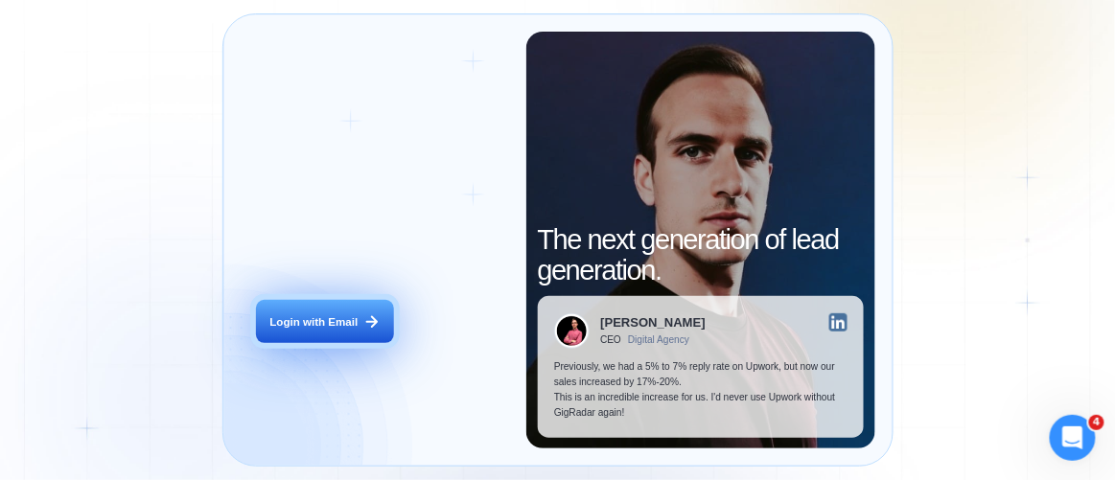
click at [357, 328] on div "Login with Email" at bounding box center [313, 322] width 88 height 15
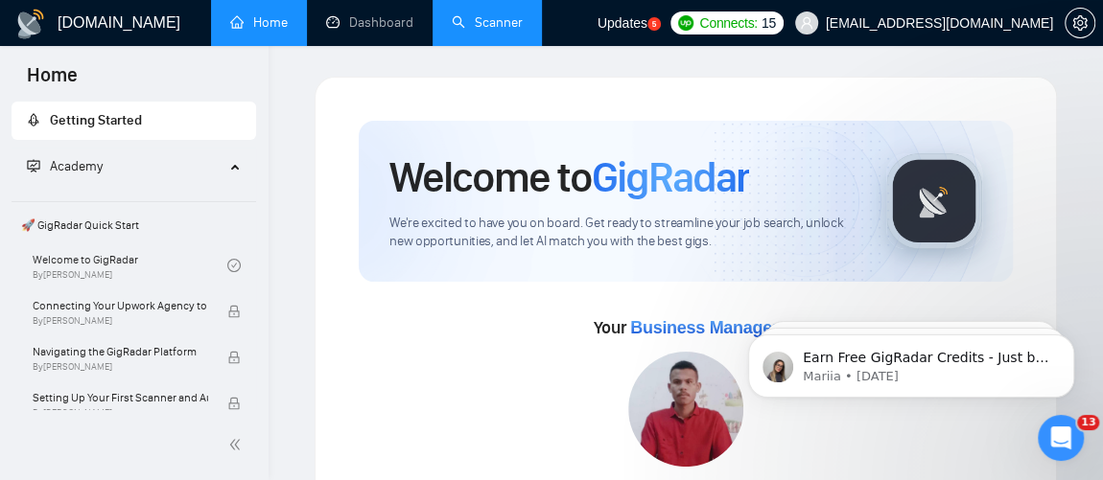
click at [508, 28] on link "Scanner" at bounding box center [487, 22] width 71 height 16
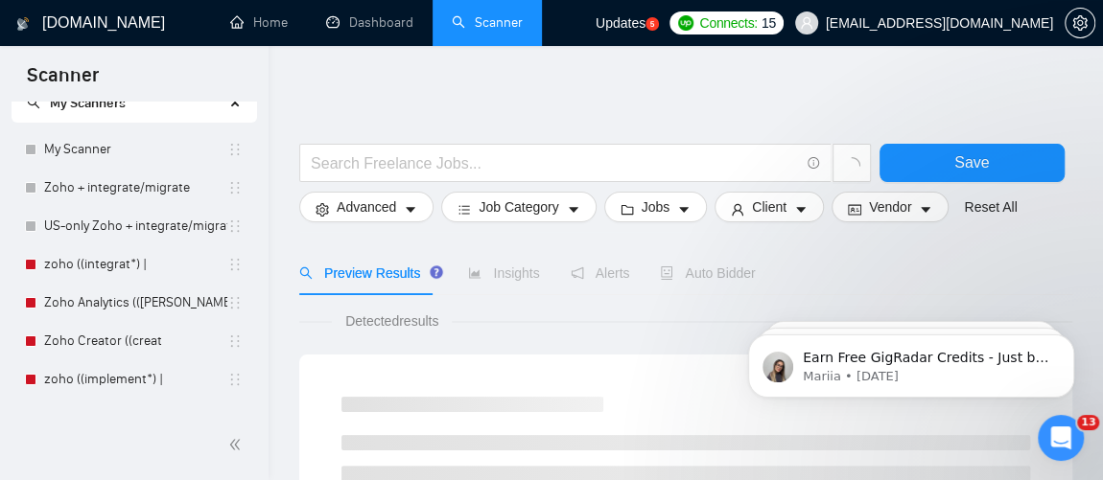
scroll to position [128, 0]
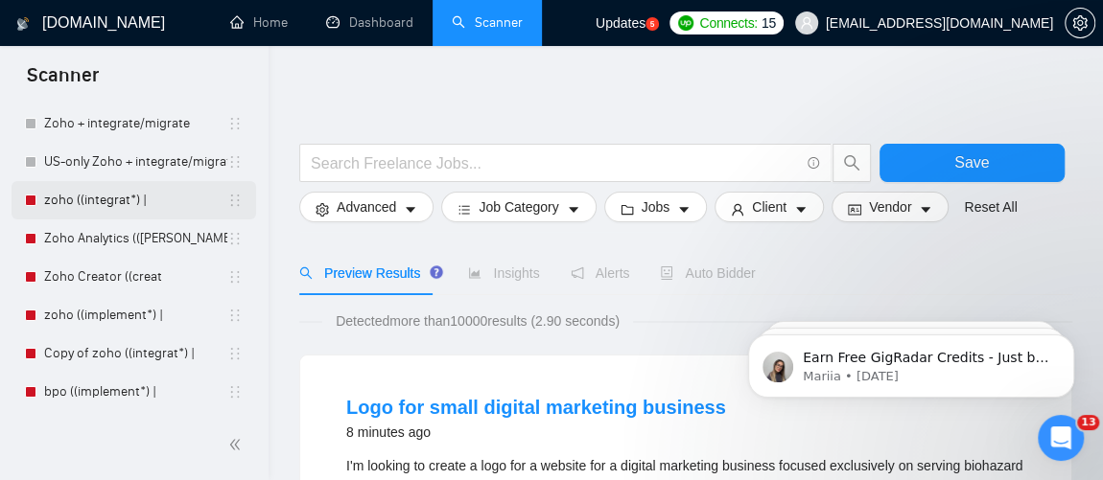
click at [105, 205] on link "zoho ((integrat*) |" at bounding box center [135, 200] width 183 height 38
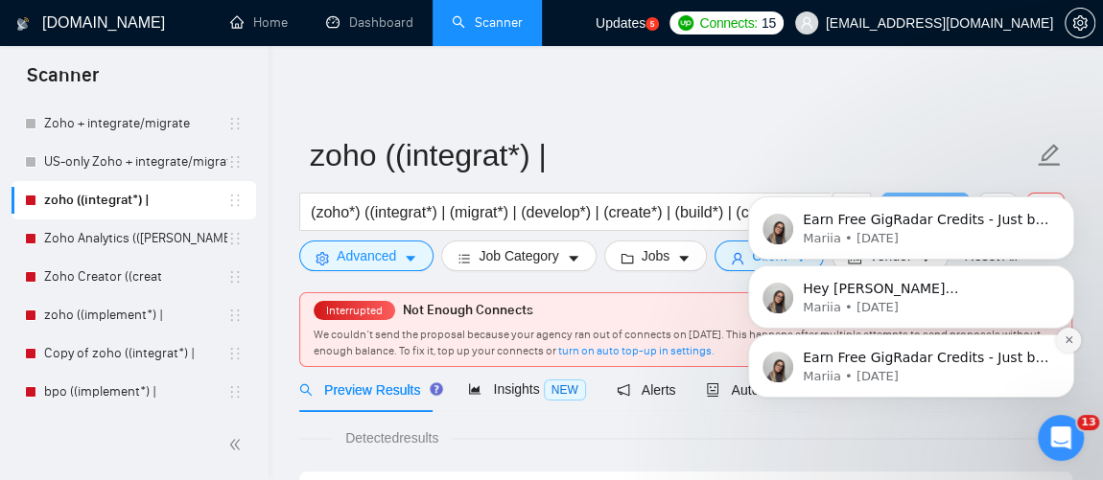
click at [1067, 345] on icon "Dismiss notification" at bounding box center [1069, 340] width 11 height 11
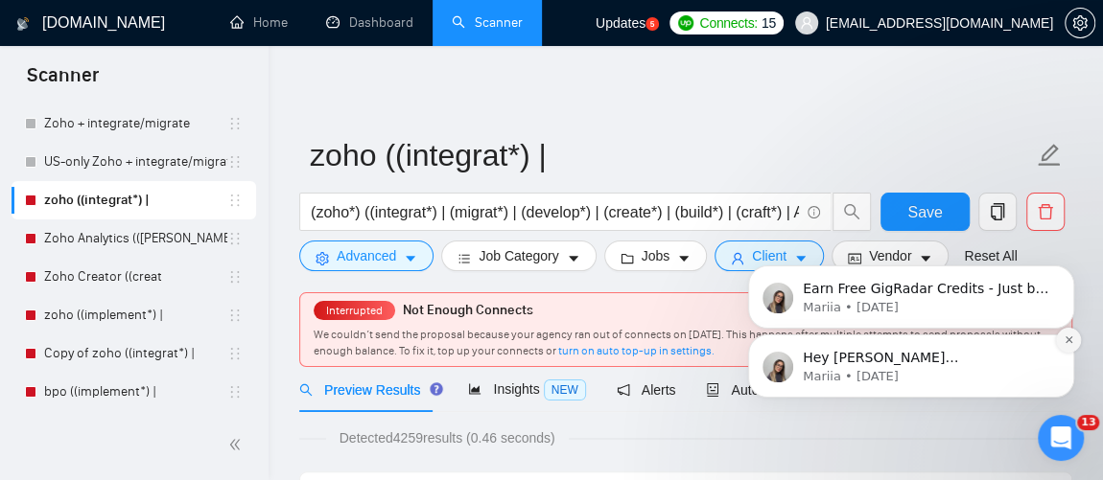
click at [1067, 342] on icon "Dismiss notification" at bounding box center [1069, 340] width 11 height 11
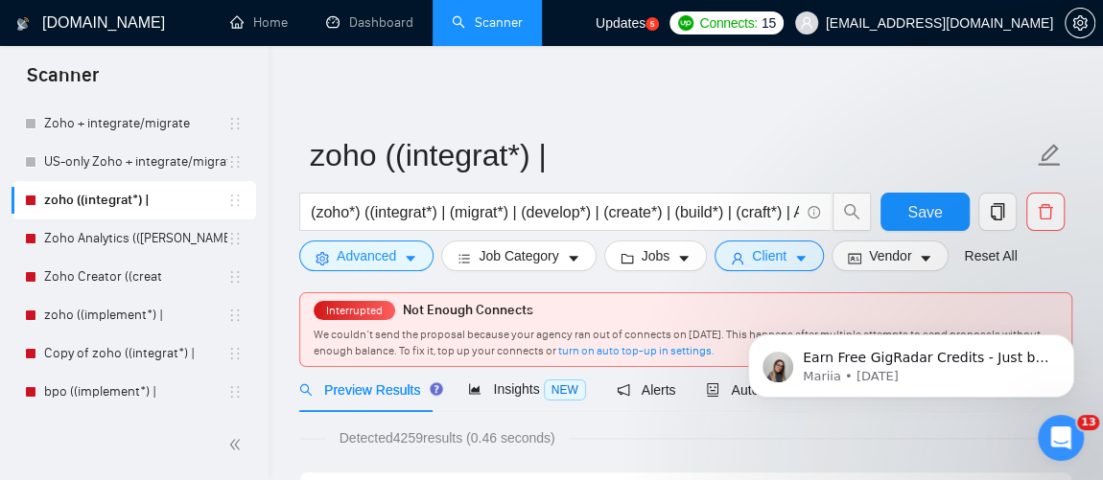
click at [1067, 342] on icon "Dismiss notification" at bounding box center [1068, 341] width 9 height 9
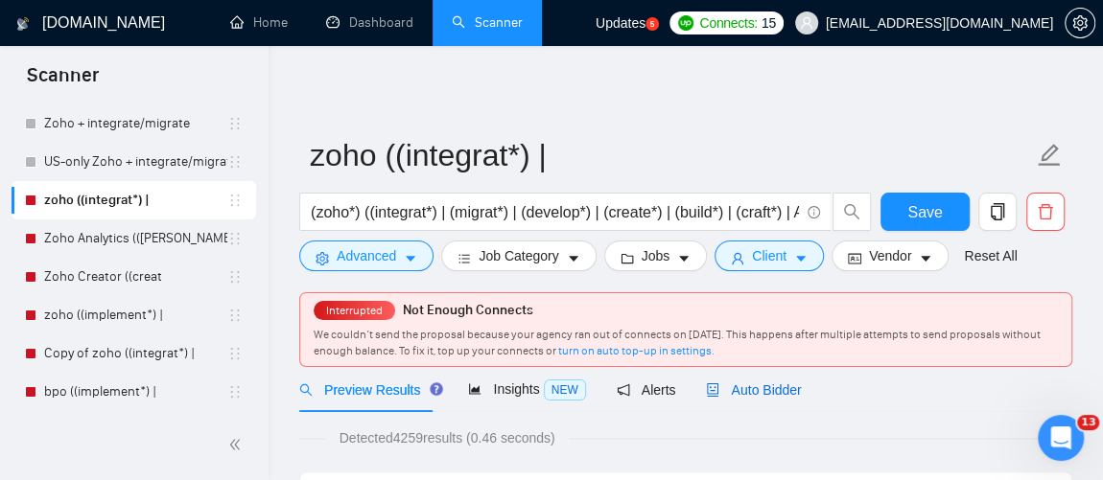
click at [749, 397] on div "Auto Bidder" at bounding box center [753, 390] width 95 height 21
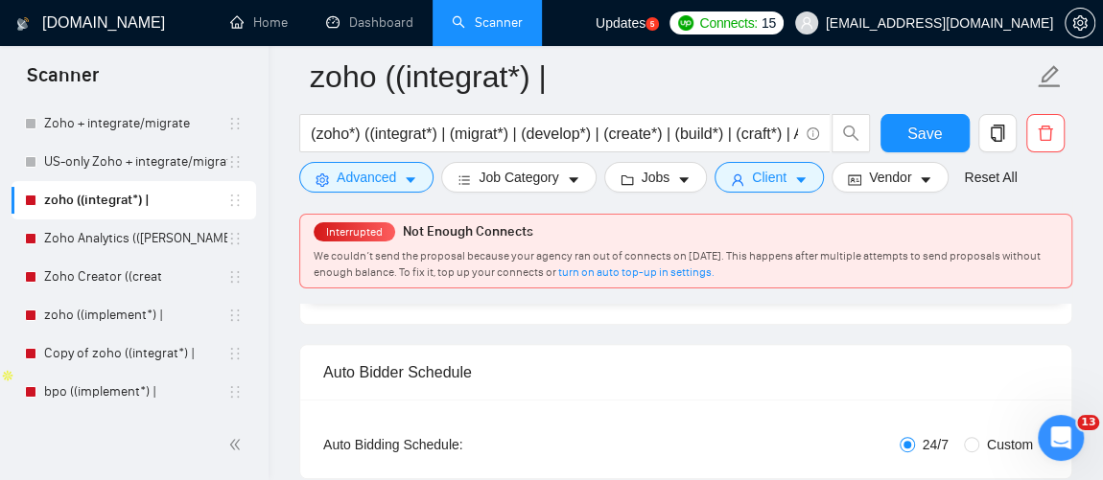
scroll to position [135, 0]
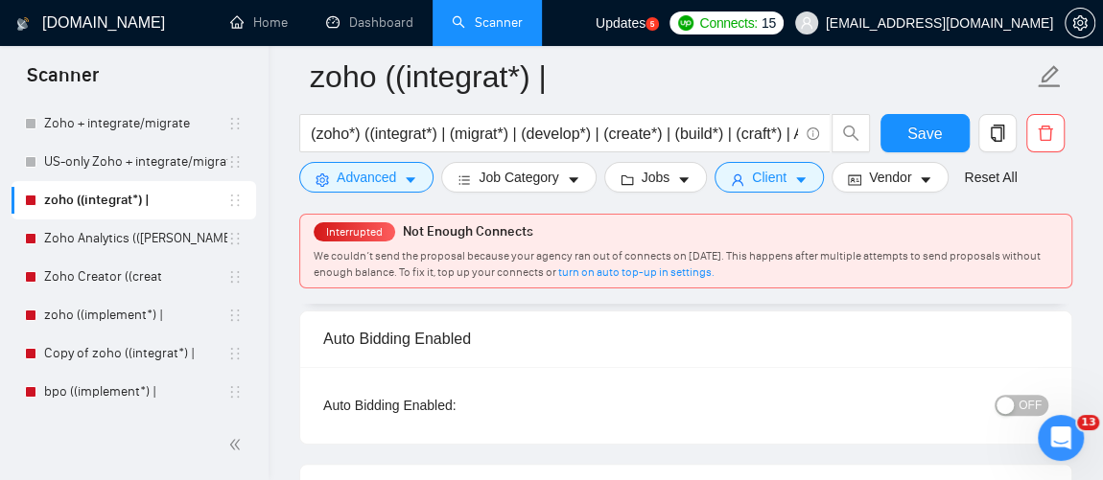
click at [1019, 405] on button "OFF" at bounding box center [1021, 405] width 54 height 21
click at [910, 124] on span "Save" at bounding box center [924, 134] width 35 height 24
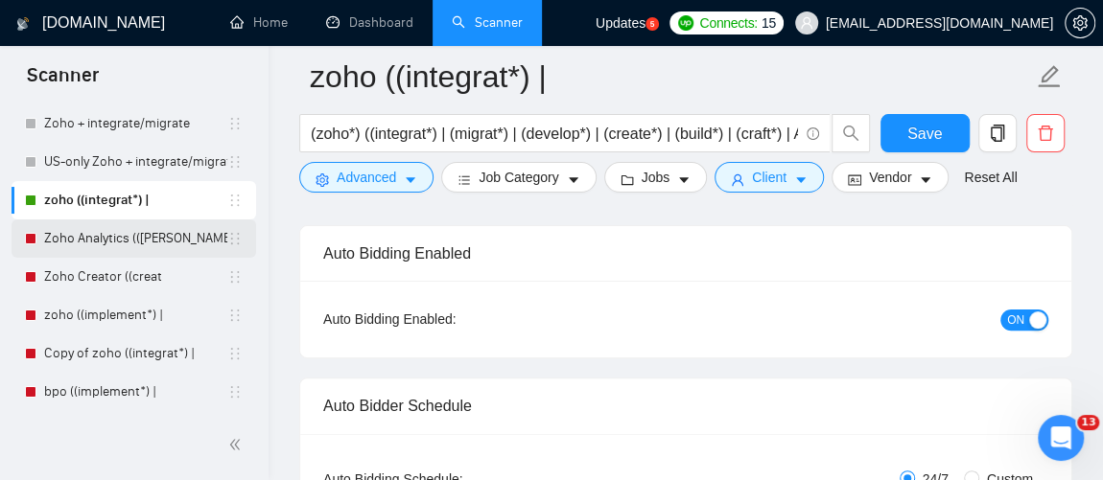
click at [126, 235] on link "Zoho Analytics (([PERSON_NAME]" at bounding box center [135, 239] width 183 height 38
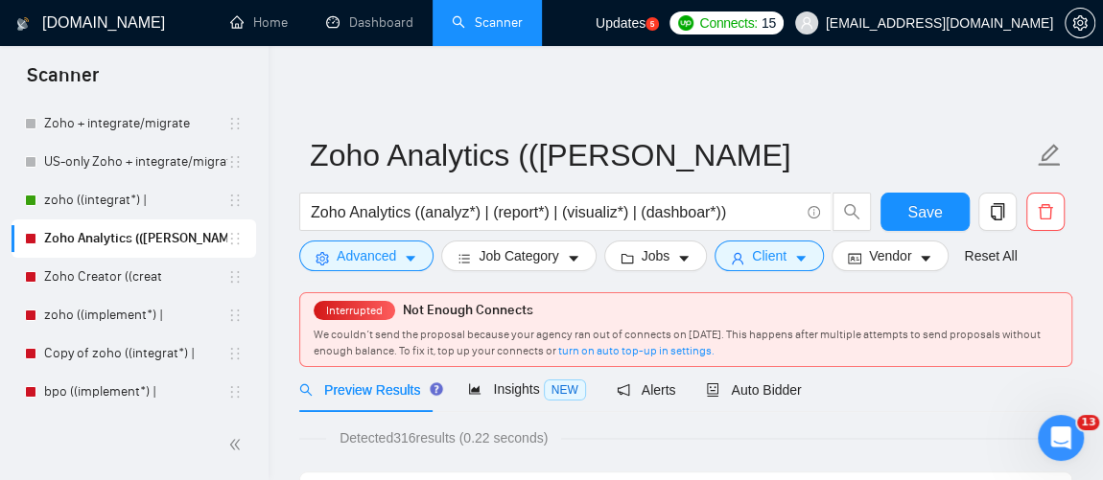
scroll to position [25, 0]
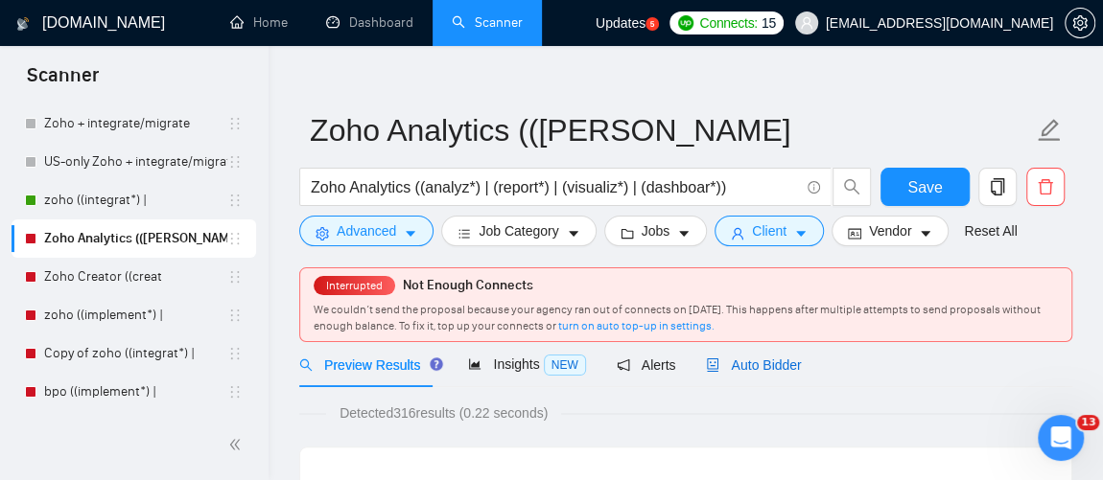
click at [778, 371] on span "Auto Bidder" at bounding box center [753, 365] width 95 height 15
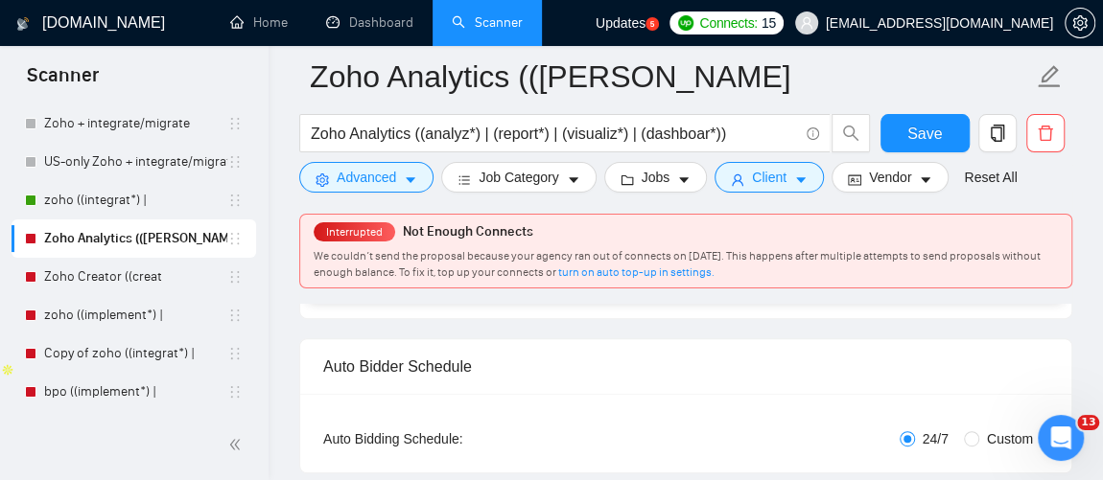
scroll to position [176, 0]
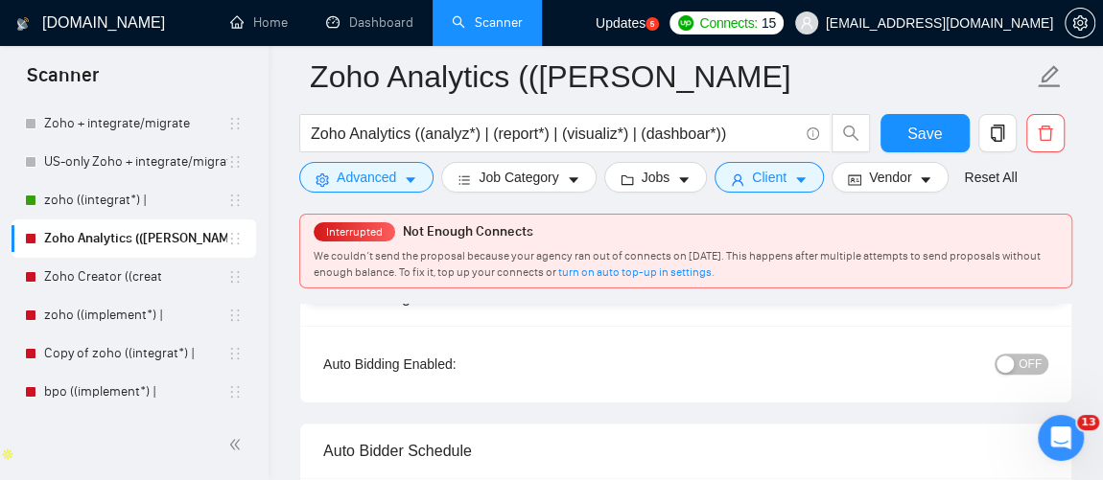
click at [1031, 362] on span "OFF" at bounding box center [1029, 364] width 23 height 21
click at [926, 135] on span "Save" at bounding box center [924, 134] width 35 height 24
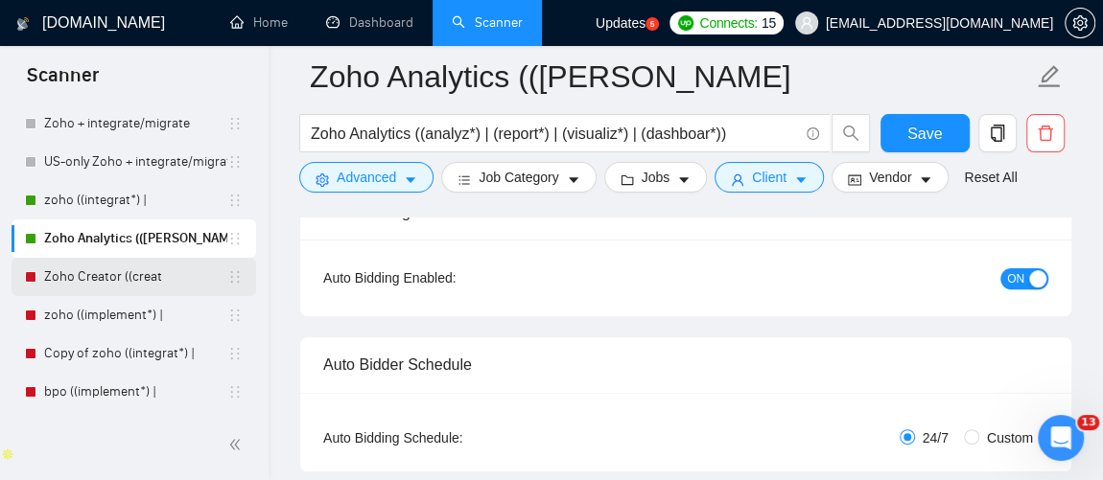
click at [138, 267] on link "Zoho Creator ((creat" at bounding box center [135, 277] width 183 height 38
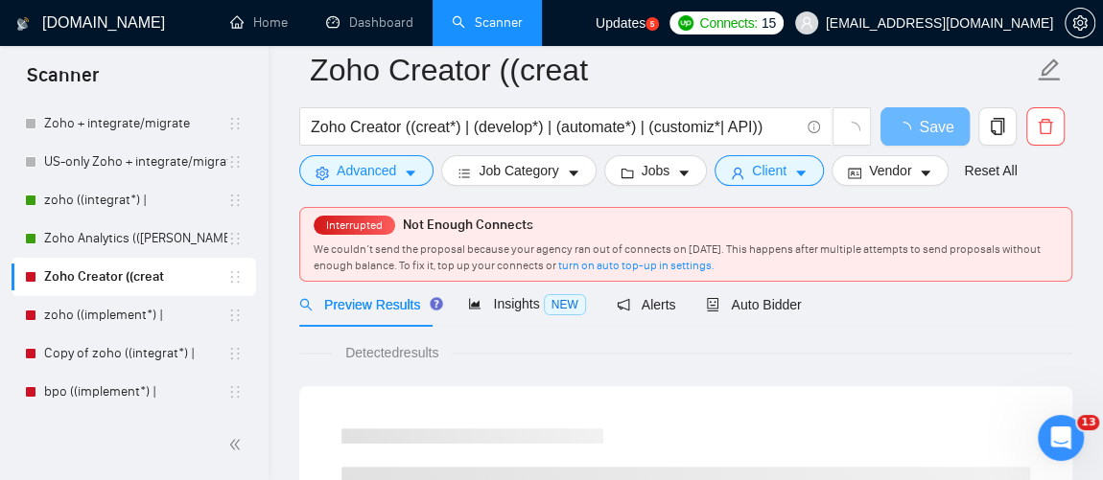
scroll to position [45, 0]
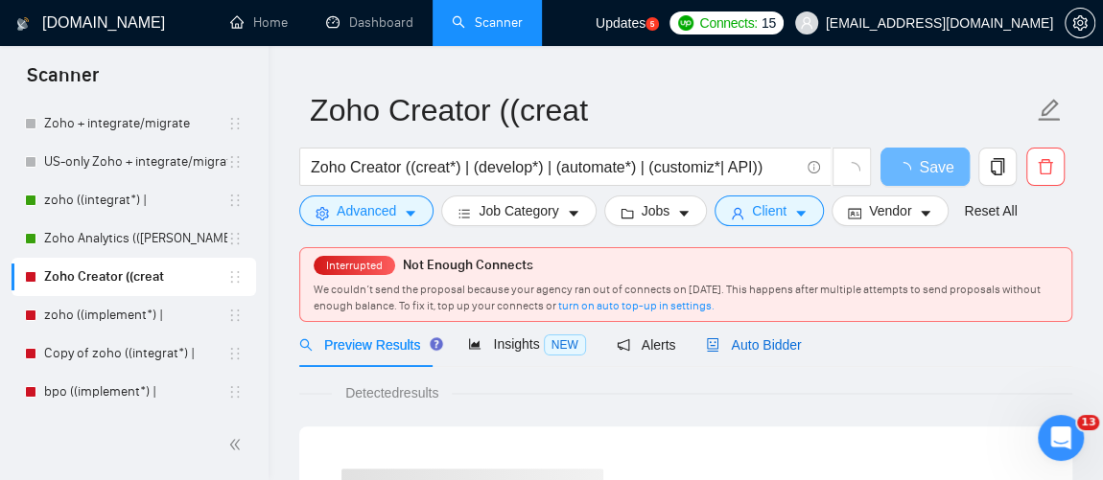
click at [776, 348] on span "Auto Bidder" at bounding box center [753, 345] width 95 height 15
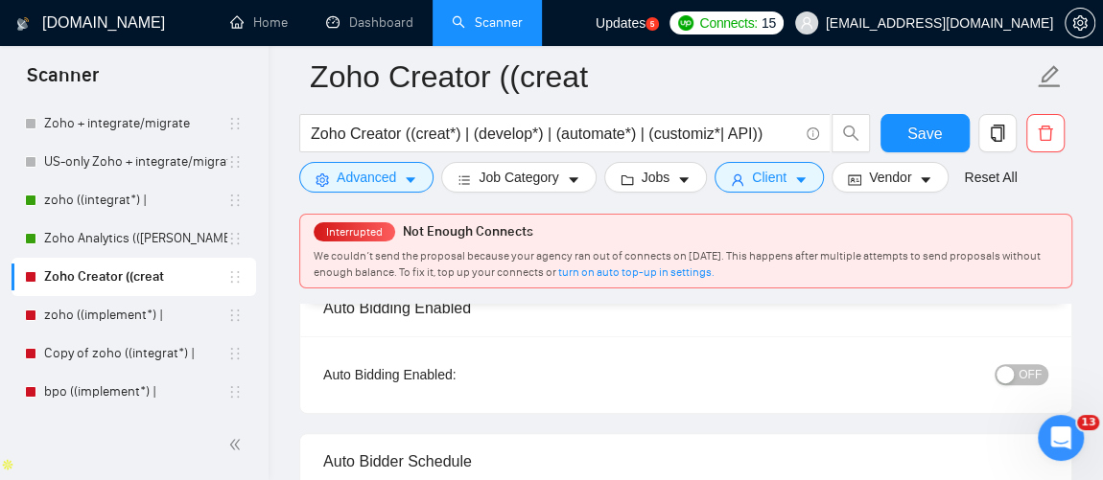
scroll to position [107, 0]
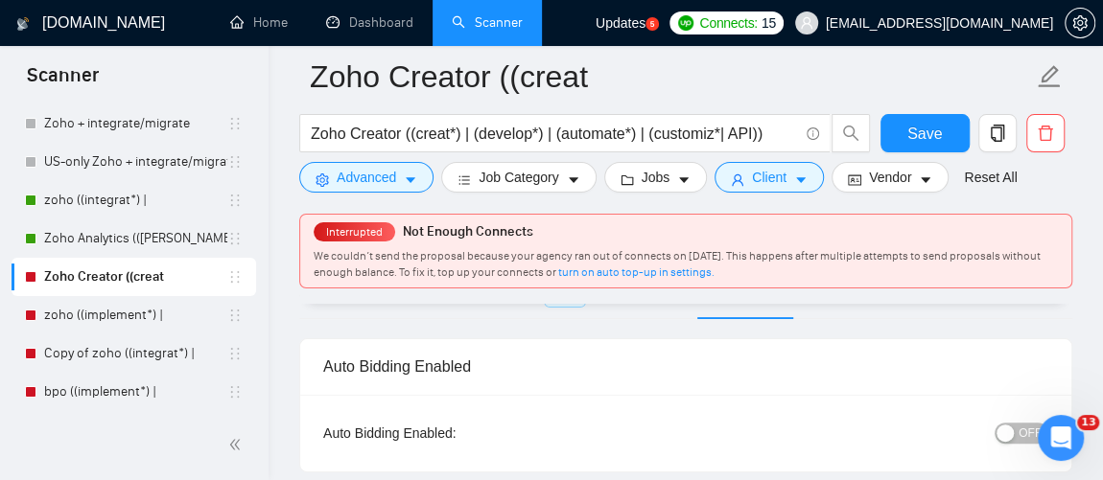
click at [1025, 424] on span "OFF" at bounding box center [1029, 433] width 23 height 21
click at [946, 138] on button "Save" at bounding box center [924, 133] width 89 height 38
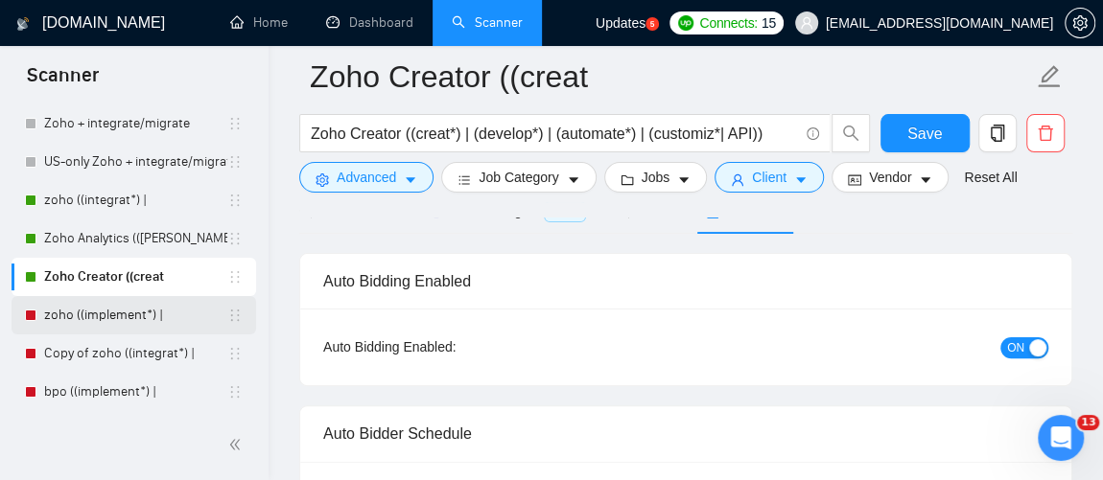
click at [94, 320] on link "zoho ((implement*) |" at bounding box center [135, 315] width 183 height 38
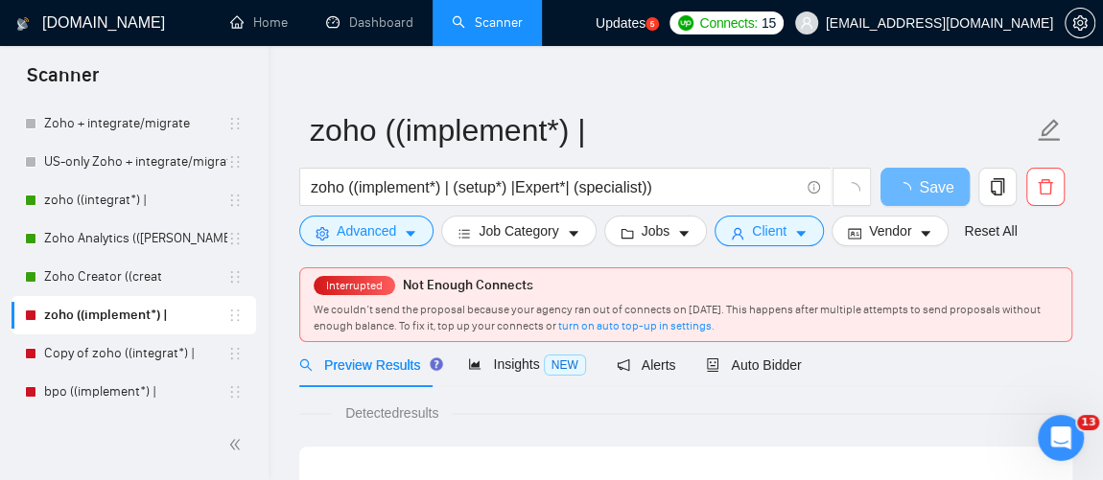
scroll to position [22, 0]
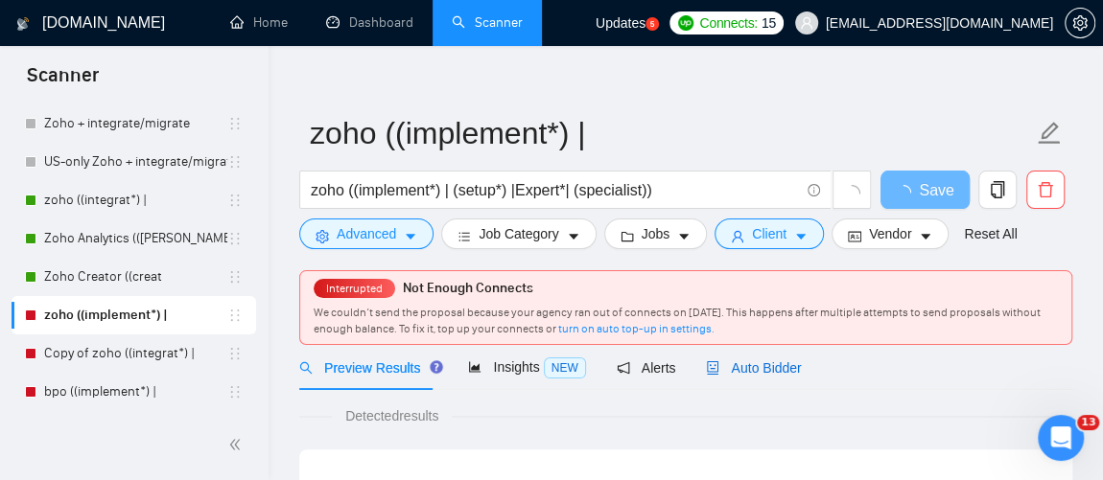
click at [766, 369] on span "Auto Bidder" at bounding box center [753, 368] width 95 height 15
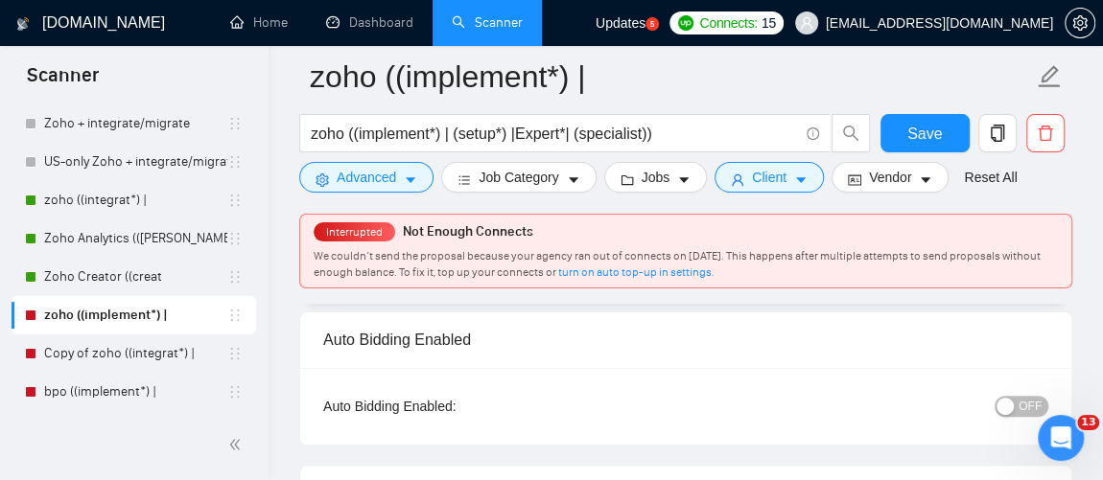
scroll to position [132, 0]
click at [1031, 411] on span "OFF" at bounding box center [1029, 408] width 23 height 21
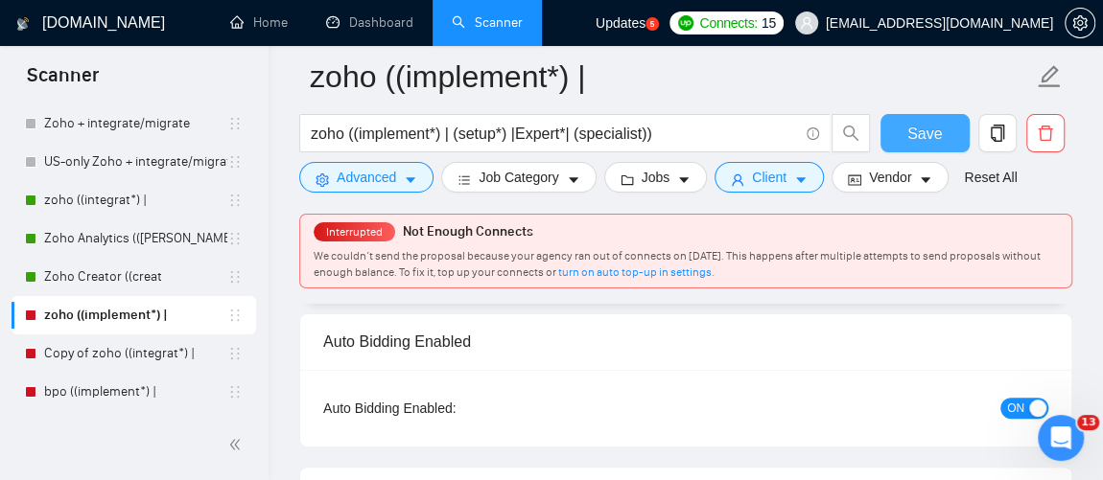
click at [935, 130] on span "Save" at bounding box center [924, 134] width 35 height 24
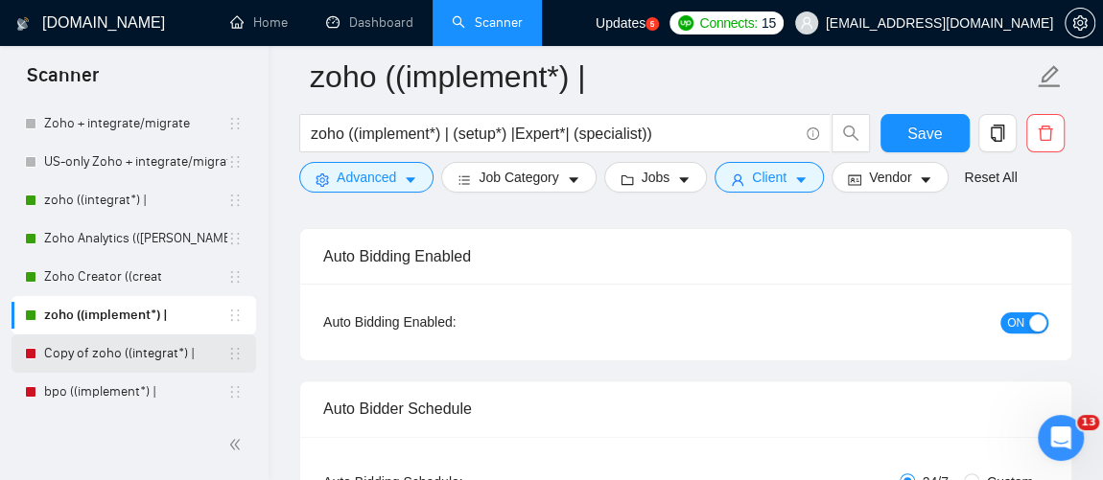
click at [172, 358] on link "Copy of zoho ((integrat*) |" at bounding box center [135, 354] width 183 height 38
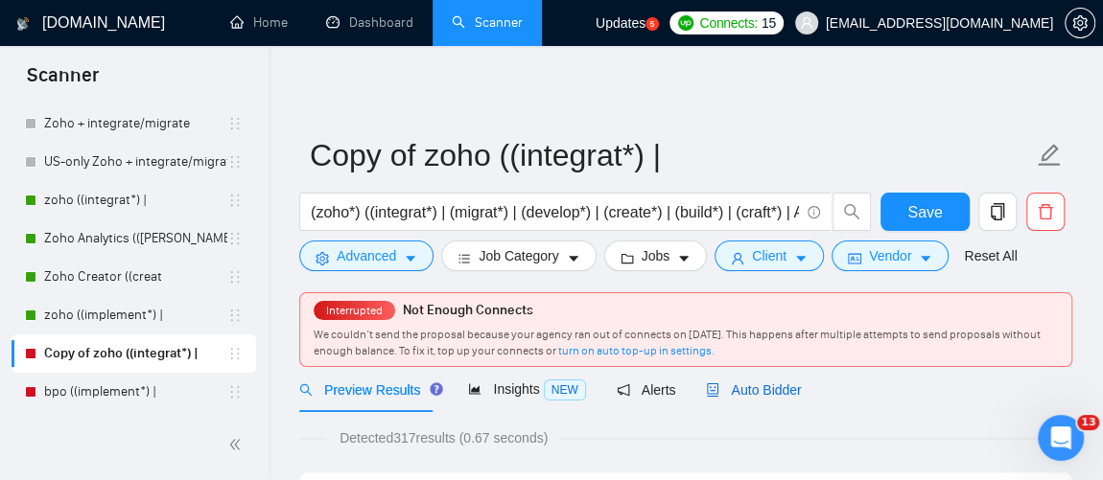
click at [766, 387] on span "Auto Bidder" at bounding box center [753, 390] width 95 height 15
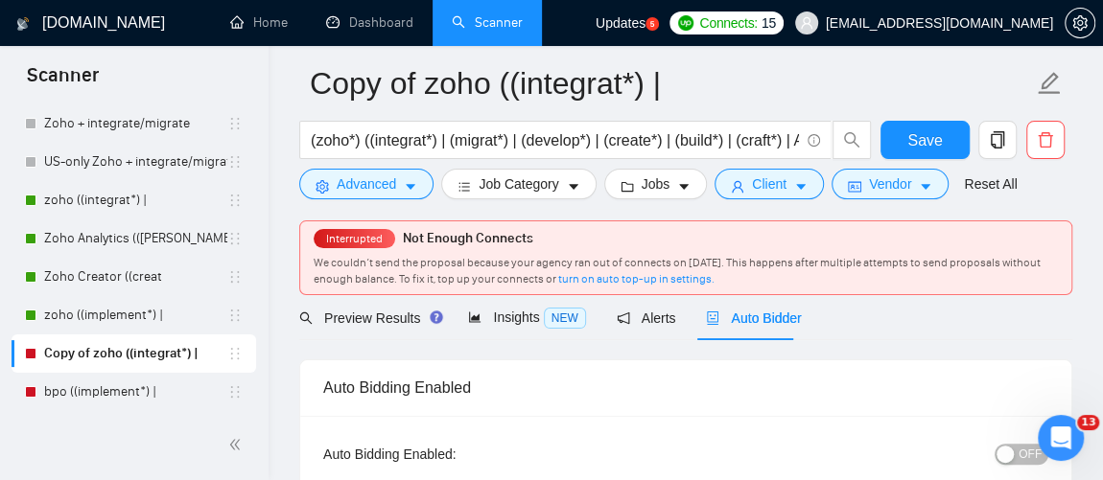
scroll to position [92, 0]
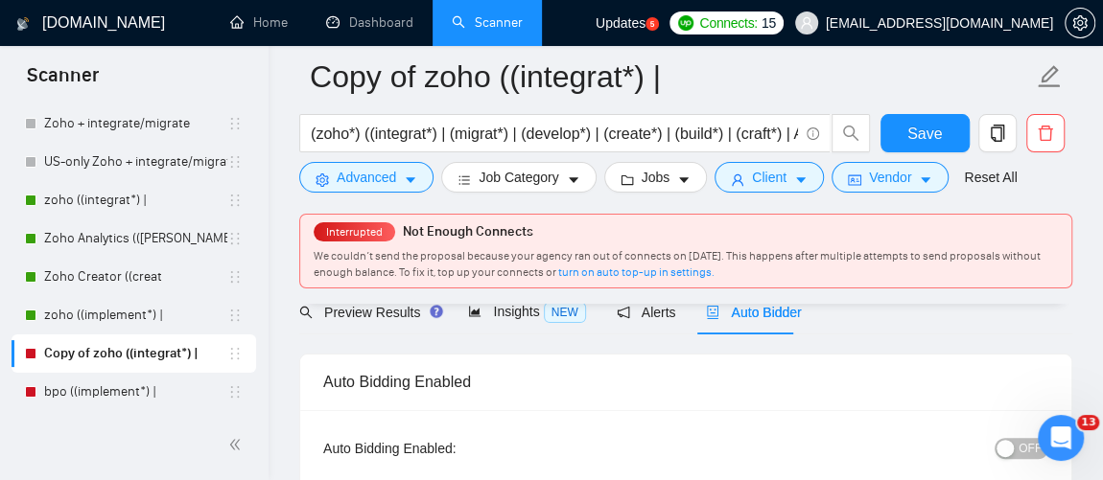
click at [1025, 438] on span "OFF" at bounding box center [1029, 448] width 23 height 21
click at [933, 140] on span "Save" at bounding box center [924, 134] width 35 height 24
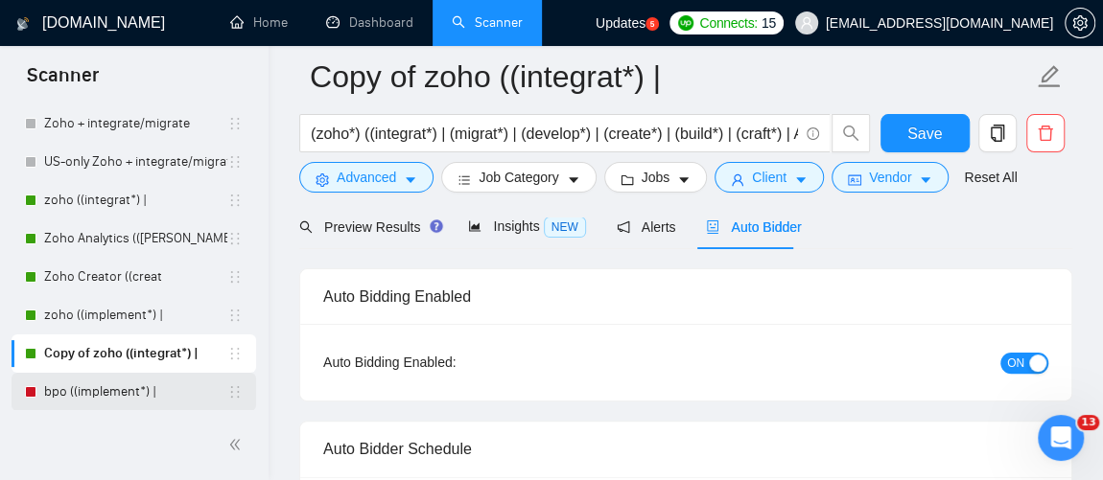
click at [103, 391] on link "bpo ((implement*) |" at bounding box center [135, 392] width 183 height 38
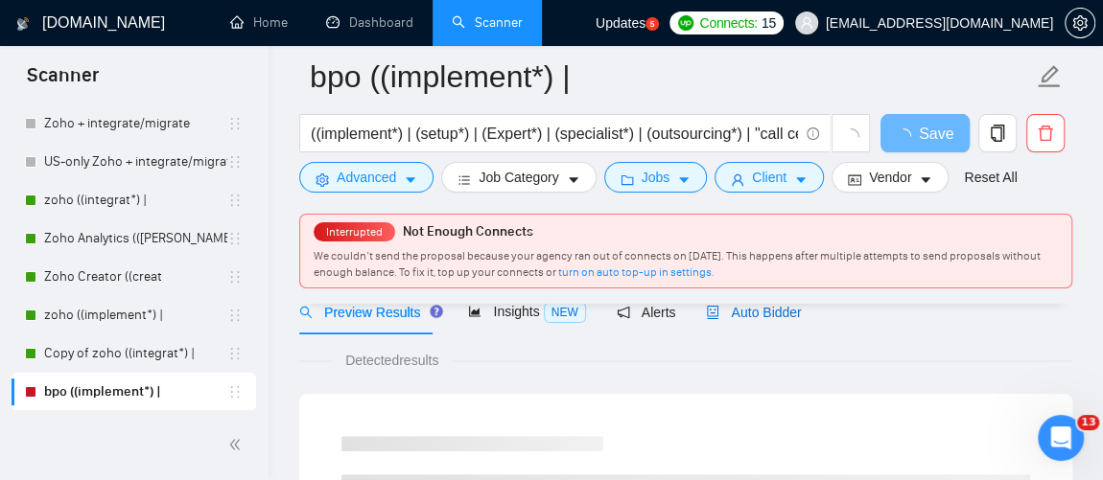
click at [752, 315] on span "Auto Bidder" at bounding box center [753, 312] width 95 height 15
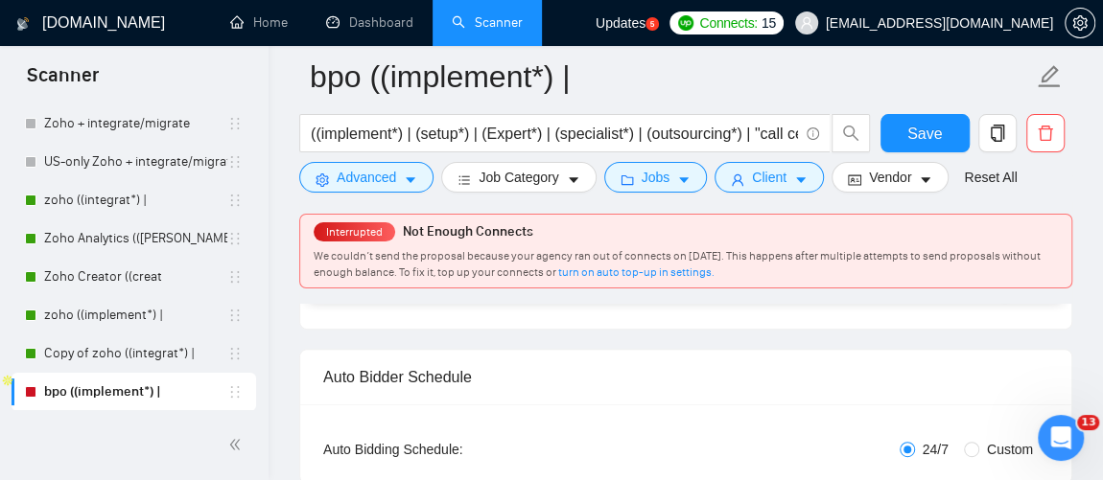
scroll to position [141, 0]
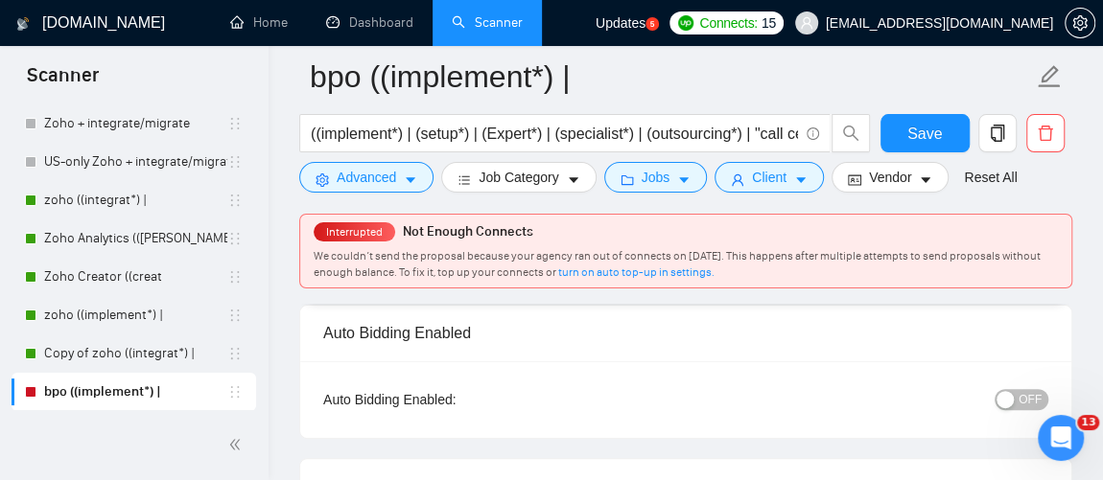
click at [1037, 389] on span "OFF" at bounding box center [1029, 399] width 23 height 21
click at [933, 133] on span "Save" at bounding box center [924, 134] width 35 height 24
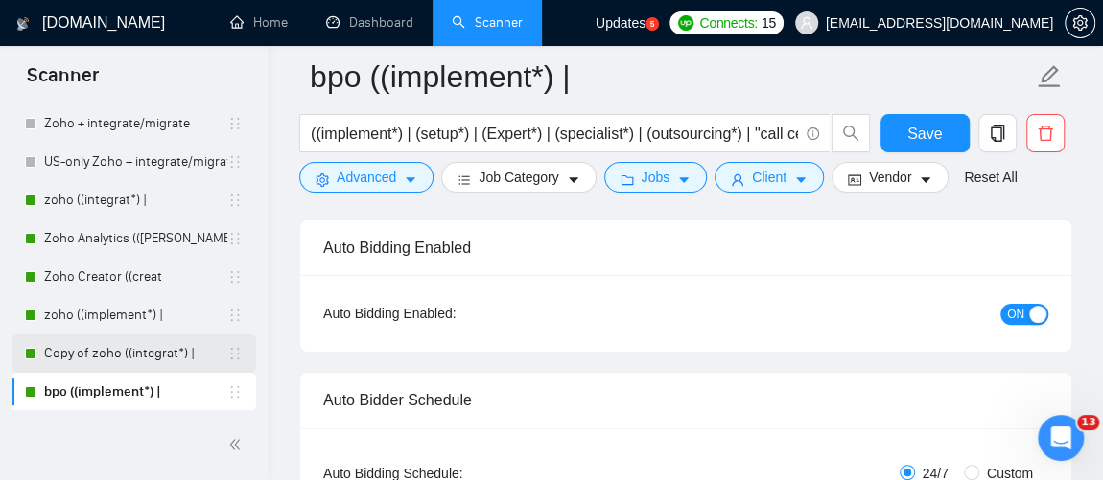
click at [119, 362] on link "Copy of zoho ((integrat*) |" at bounding box center [135, 354] width 183 height 38
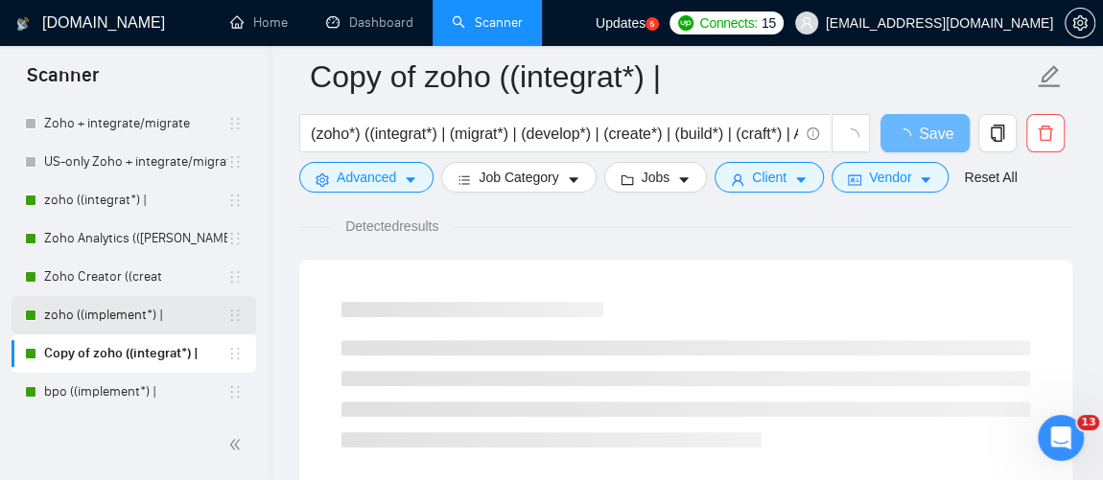
click at [123, 315] on link "zoho ((implement*) |" at bounding box center [135, 315] width 183 height 38
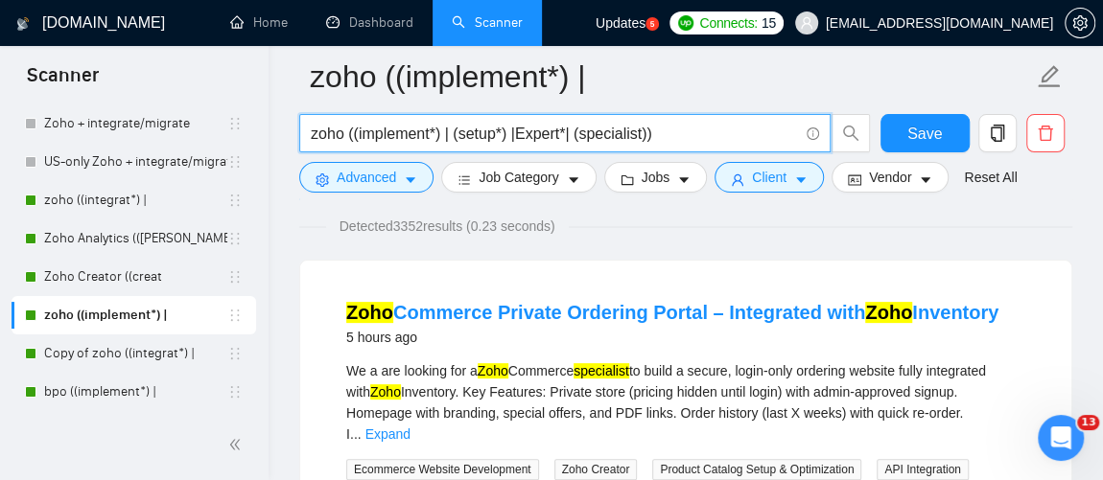
drag, startPoint x: 689, startPoint y: 137, endPoint x: 297, endPoint y: 112, distance: 392.1
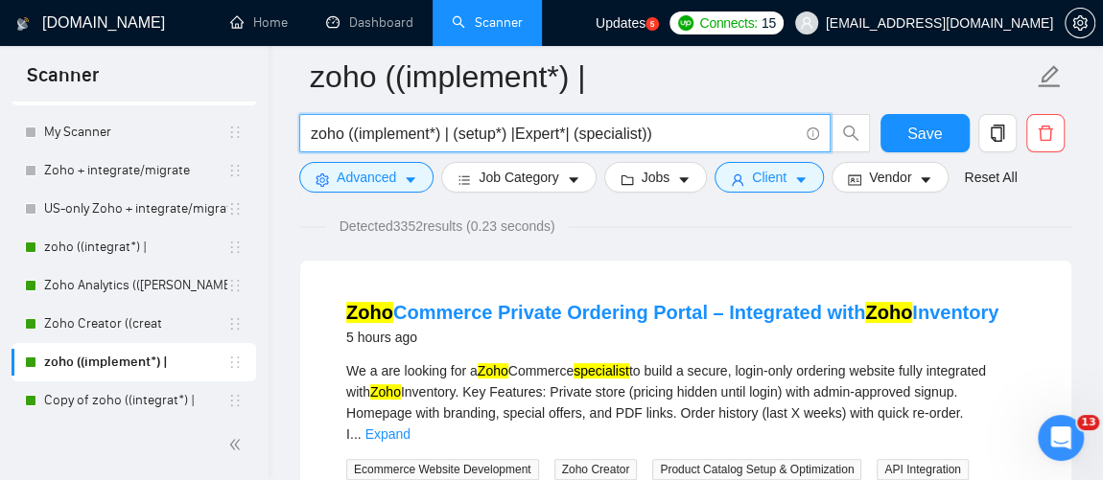
scroll to position [80, 0]
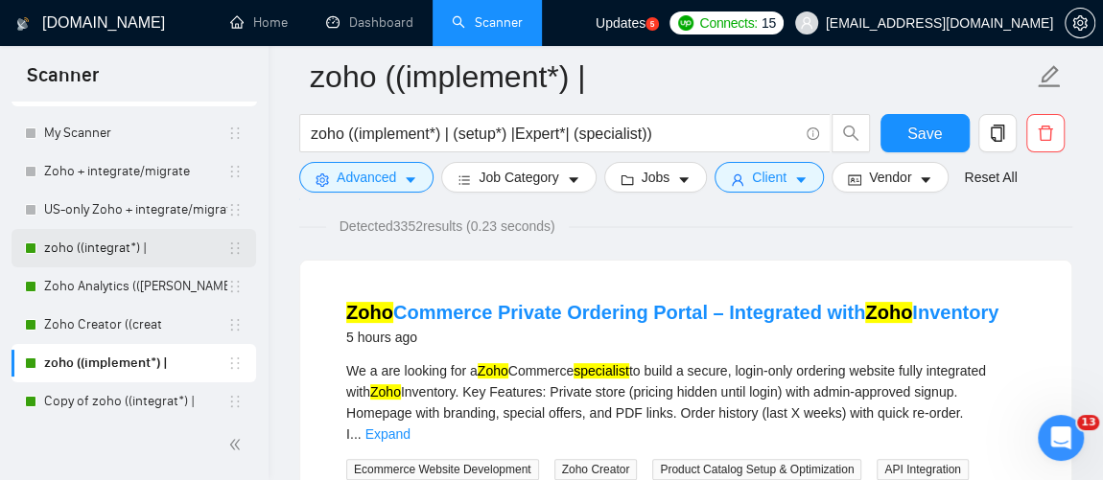
click at [90, 254] on link "zoho ((integrat*) |" at bounding box center [135, 248] width 183 height 38
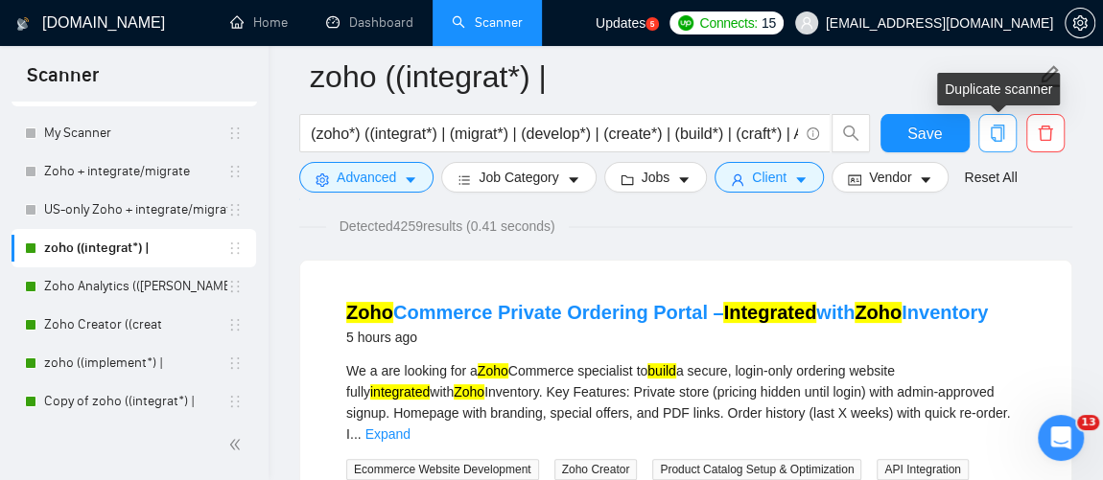
click at [995, 129] on icon "copy" at bounding box center [997, 133] width 13 height 17
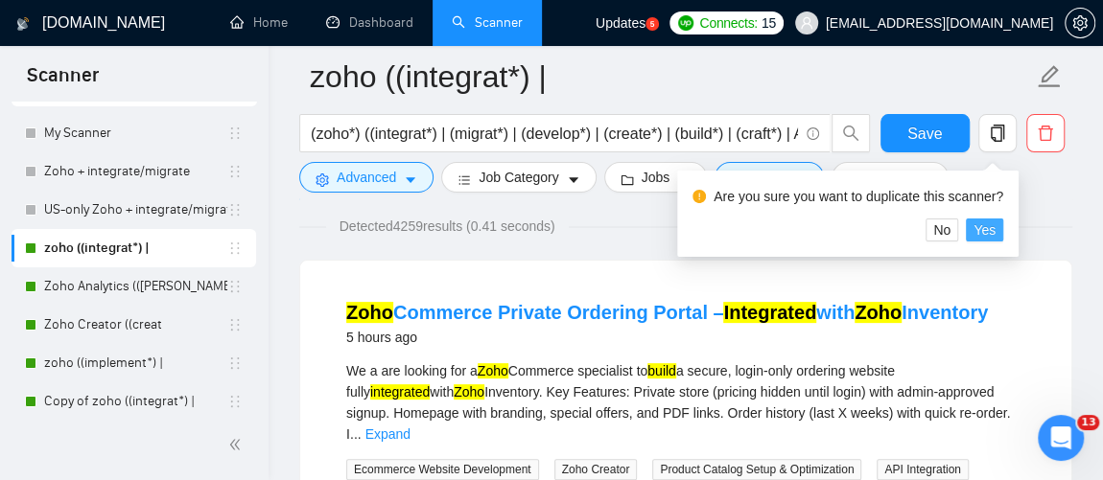
click at [993, 232] on span "Yes" at bounding box center [984, 230] width 22 height 21
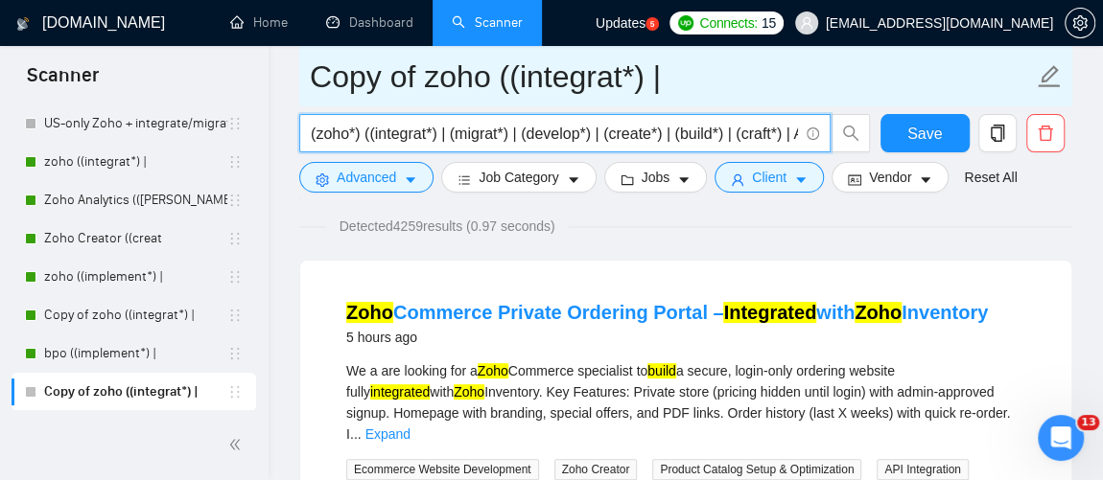
scroll to position [0, 20]
drag, startPoint x: 311, startPoint y: 130, endPoint x: 949, endPoint y: 104, distance: 639.3
click at [949, 104] on form "Copy of zoho ((integrat*) | (zoho*) ((integrat*) | (migrat*) | (develop*) | (cr…" at bounding box center [685, 124] width 773 height 156
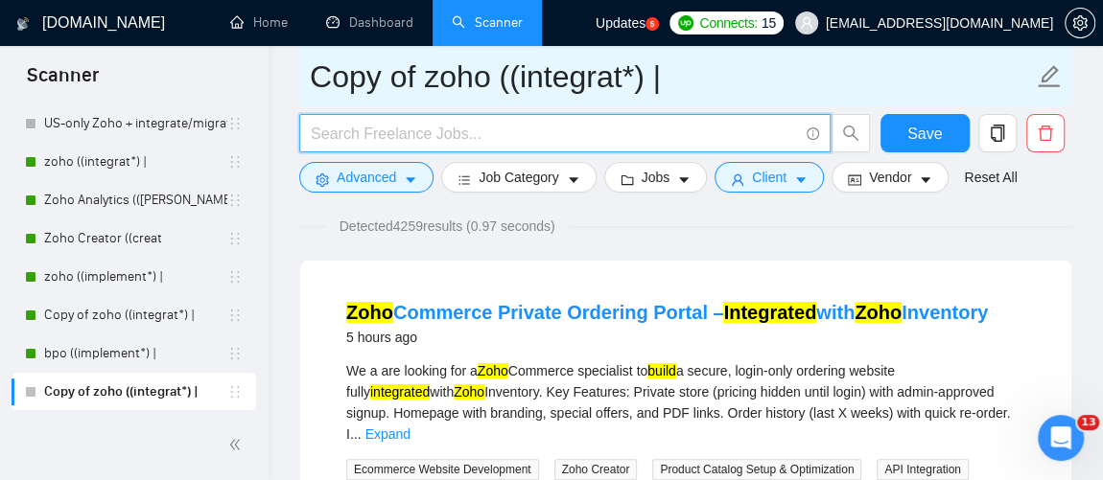
scroll to position [0, 0]
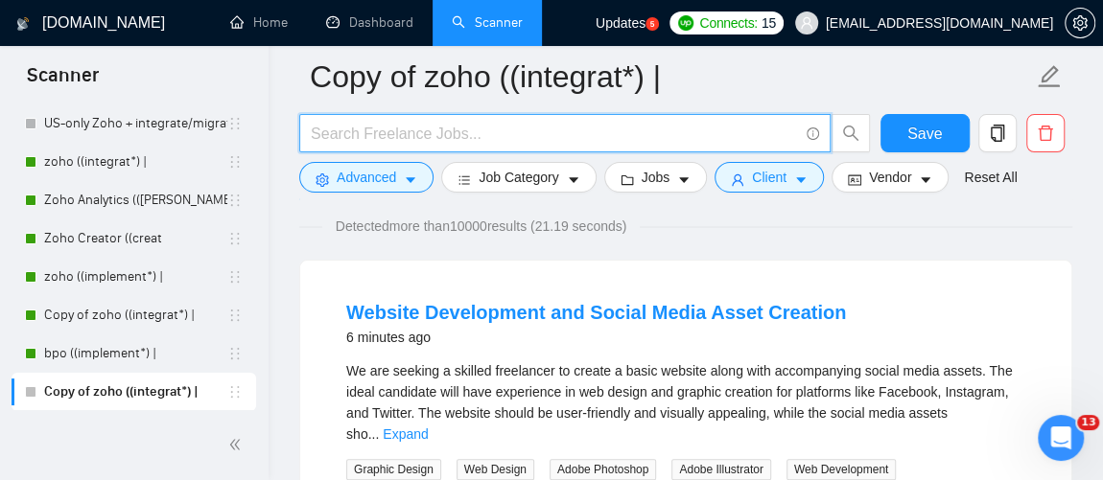
paste input ""zoho books" AND (expert* OR implement* OR setup* OR specialist OR bookkeeping)"
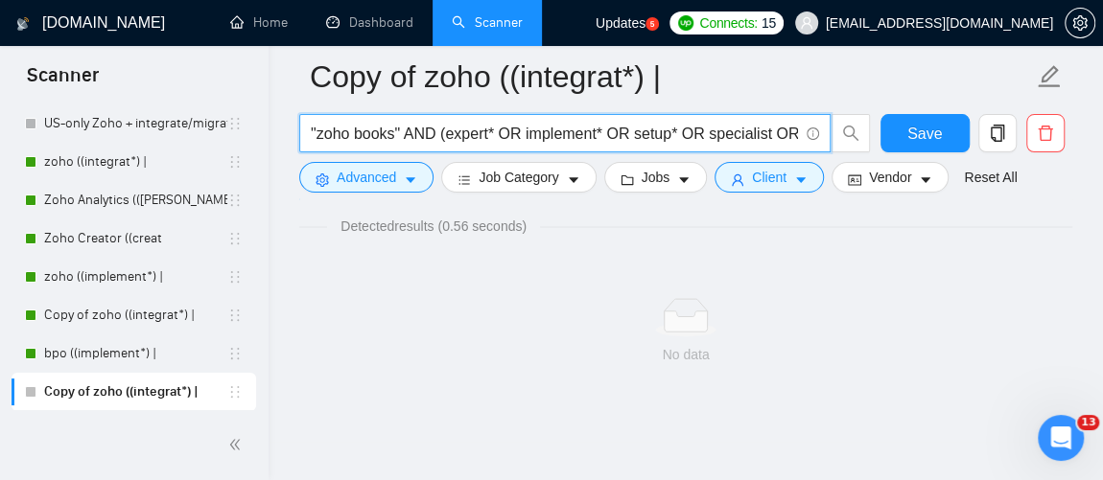
scroll to position [0, 91]
drag, startPoint x: 409, startPoint y: 128, endPoint x: 983, endPoint y: 137, distance: 574.5
click at [983, 137] on div ""zoho books" AND (expert* OR implement* OR setup* OR specialist OR bookkeeping)…" at bounding box center [681, 138] width 773 height 48
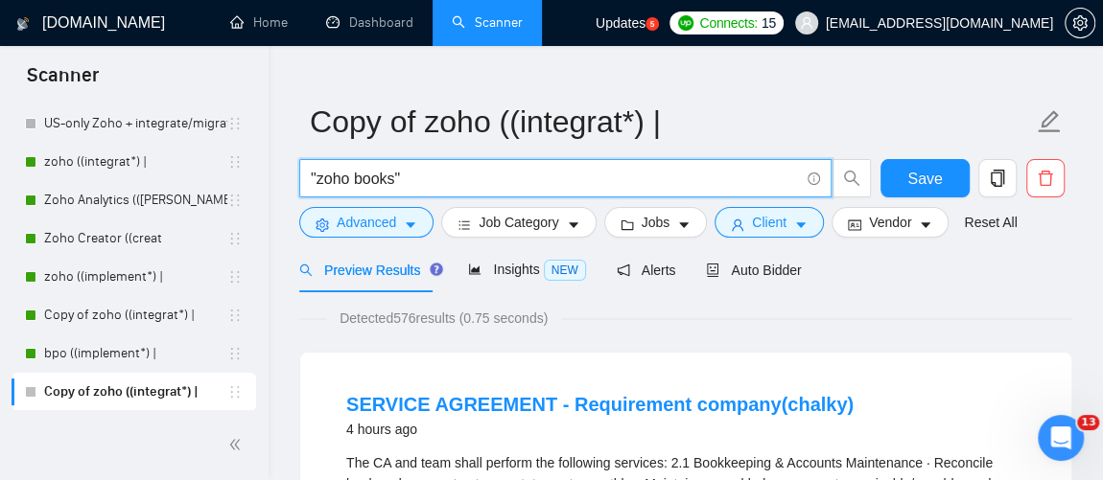
scroll to position [0, 0]
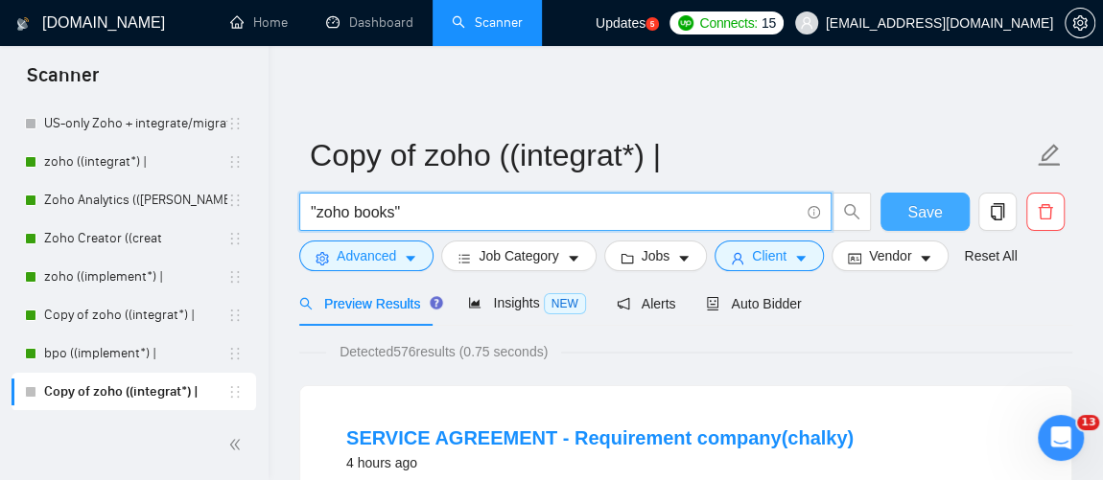
type input ""zoho books""
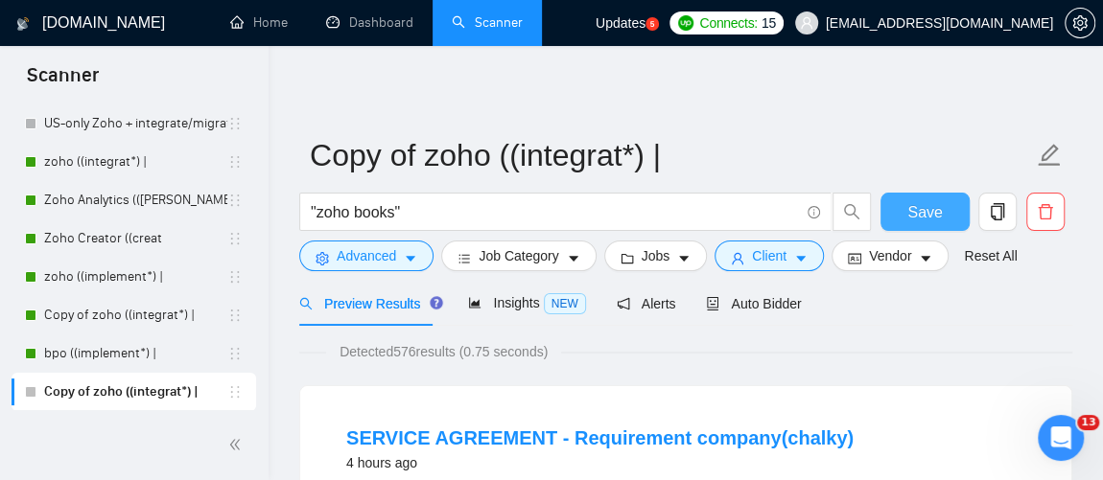
drag, startPoint x: 932, startPoint y: 211, endPoint x: 960, endPoint y: 218, distance: 28.6
click at [960, 218] on button "Save" at bounding box center [924, 212] width 89 height 38
click at [760, 304] on span "Auto Bidder" at bounding box center [753, 303] width 95 height 15
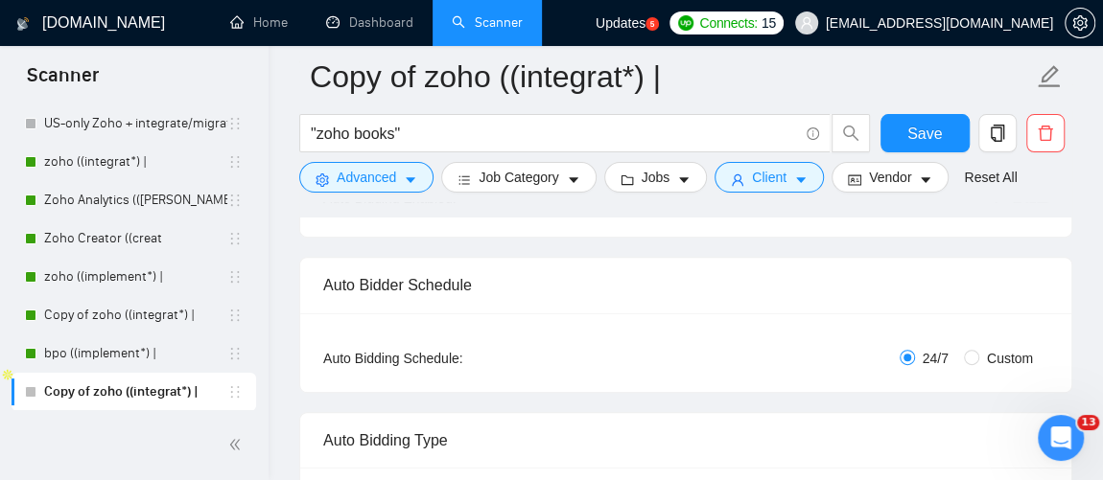
scroll to position [107, 0]
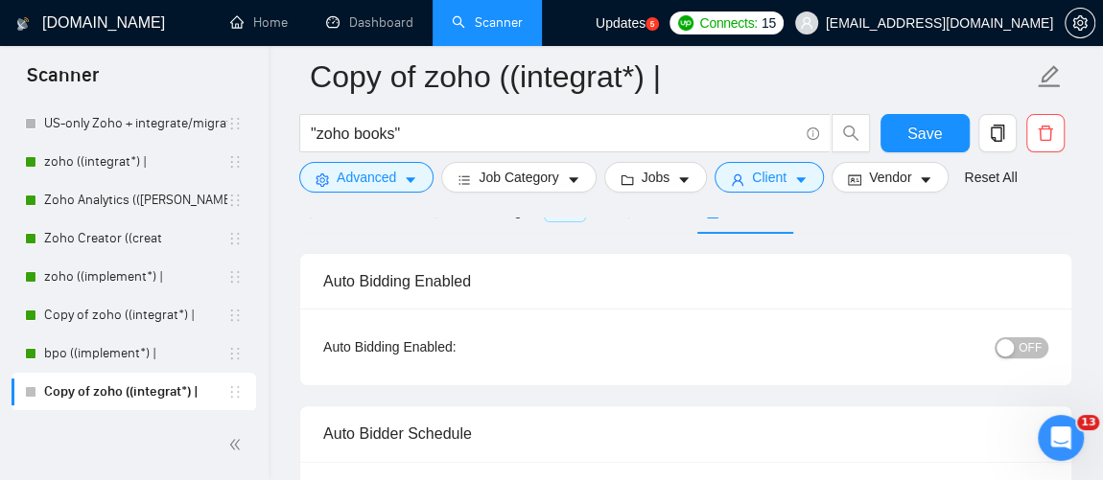
click at [1027, 354] on span "OFF" at bounding box center [1029, 348] width 23 height 21
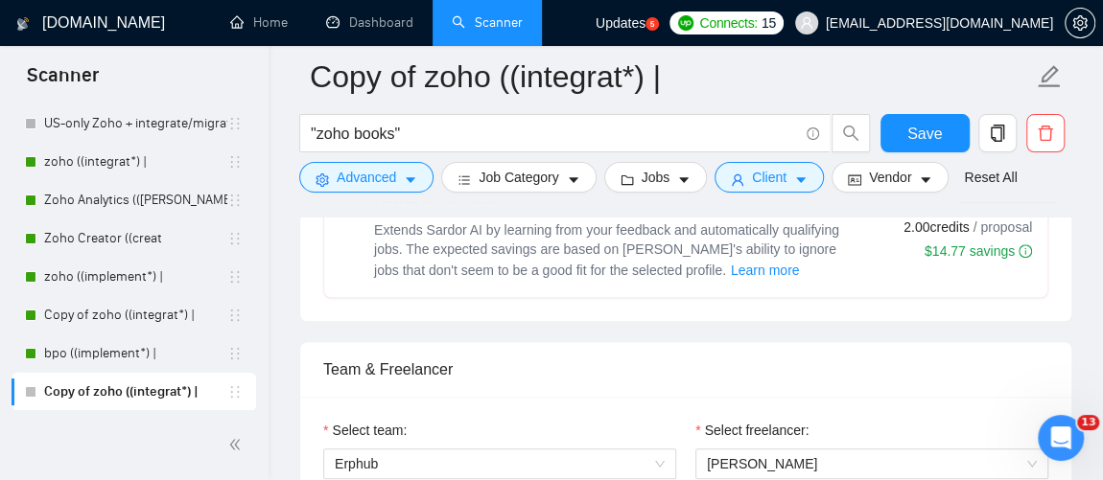
scroll to position [0, 0]
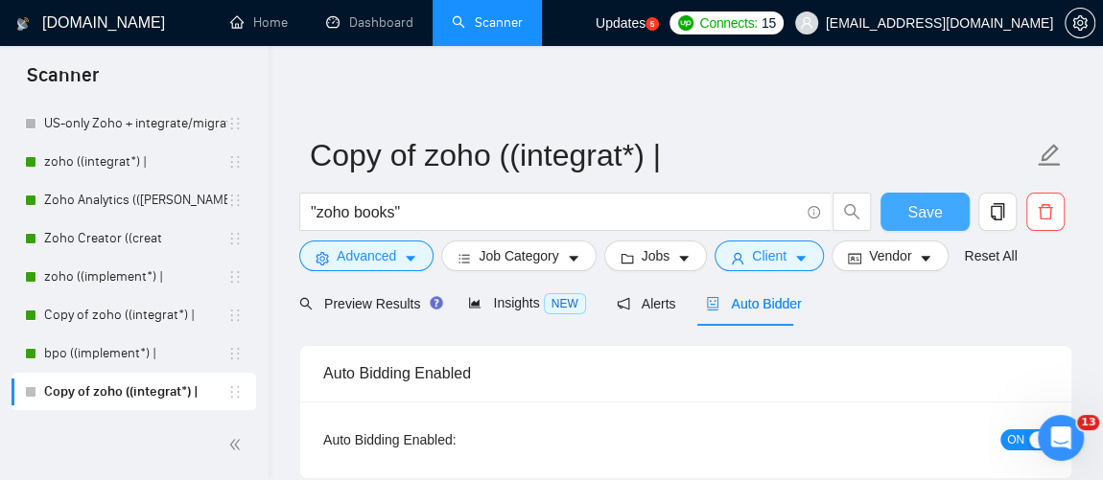
click at [935, 208] on span "Save" at bounding box center [924, 212] width 35 height 24
click at [141, 395] on link "Copy of zoho ((integrat*) |" at bounding box center [135, 392] width 183 height 38
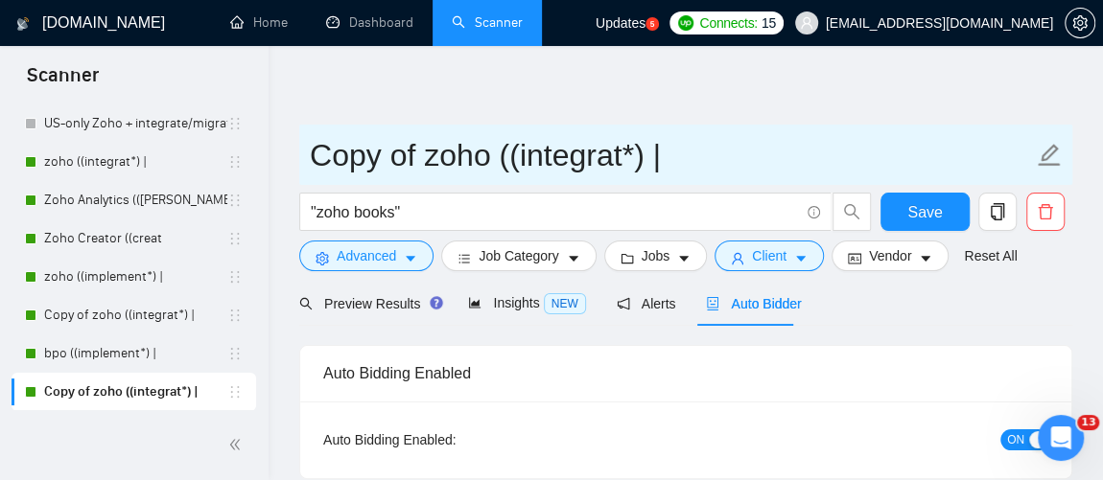
click at [1052, 158] on icon "edit" at bounding box center [1049, 155] width 25 height 25
drag, startPoint x: 311, startPoint y: 156, endPoint x: 893, endPoint y: 178, distance: 582.5
click at [893, 178] on input "Copy of zoho ((integrat*) |" at bounding box center [671, 155] width 723 height 48
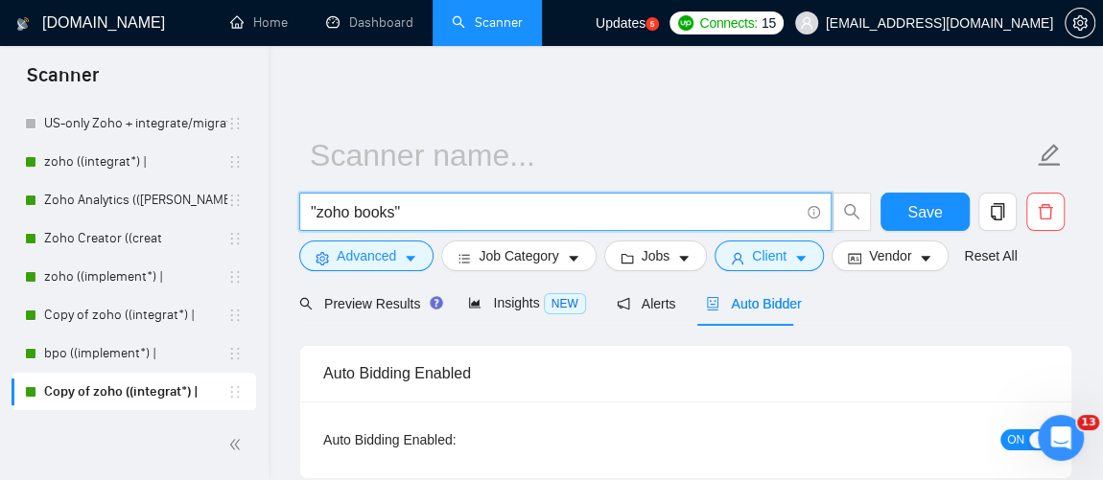
drag, startPoint x: 431, startPoint y: 216, endPoint x: 288, endPoint y: 209, distance: 143.0
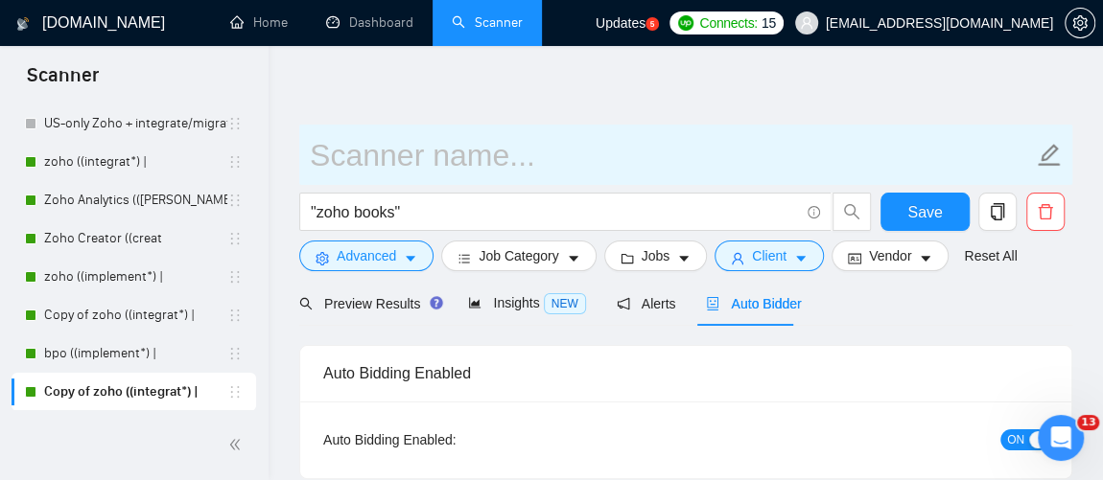
click at [408, 160] on input "text" at bounding box center [671, 155] width 723 height 48
paste input ""zoho books""
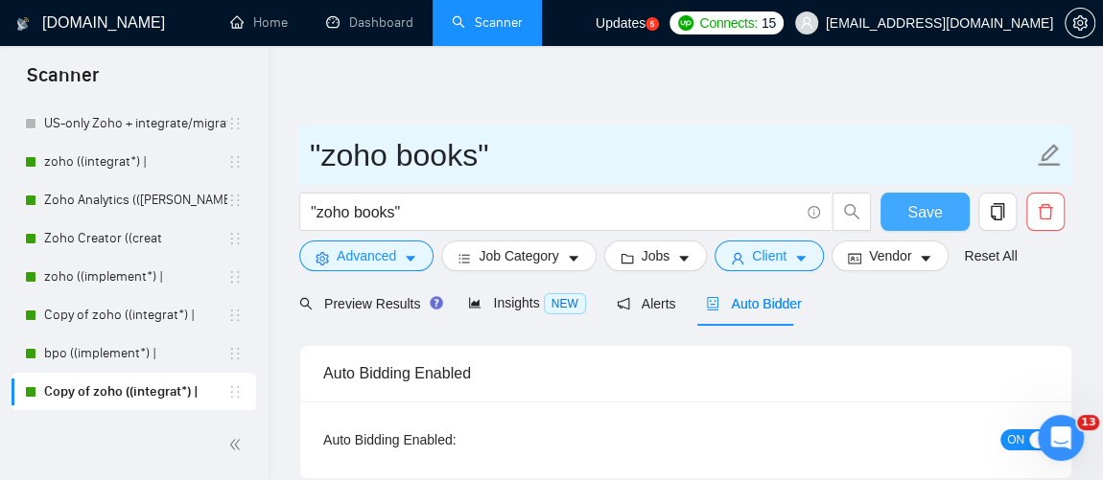
type input ""zoho books""
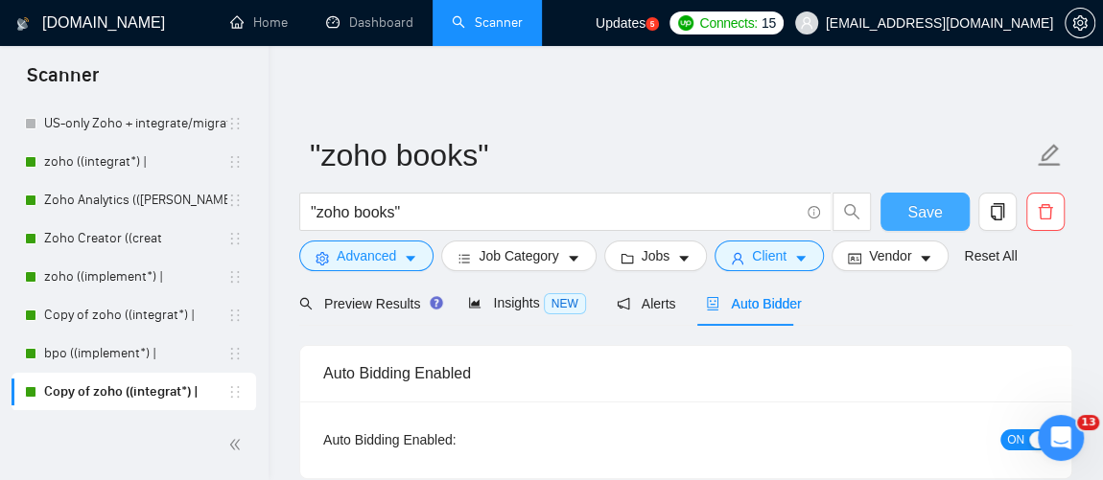
click at [911, 209] on span "Save" at bounding box center [924, 212] width 35 height 24
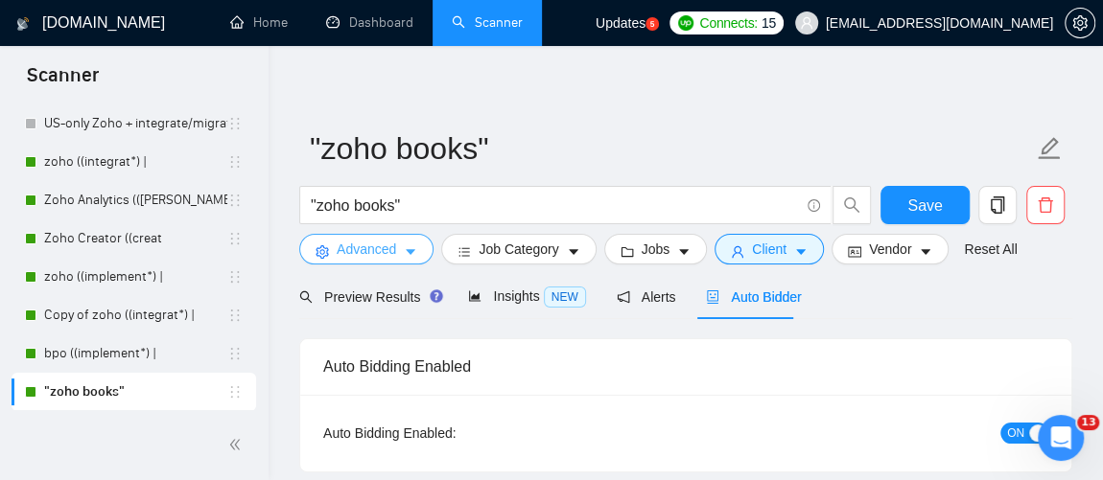
click at [423, 249] on button "Advanced" at bounding box center [366, 249] width 134 height 31
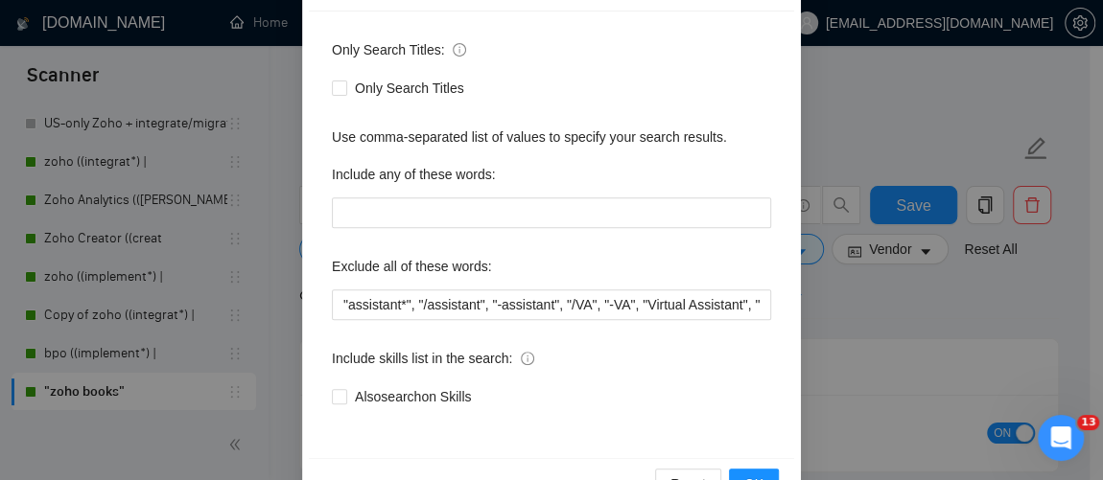
scroll to position [263, 0]
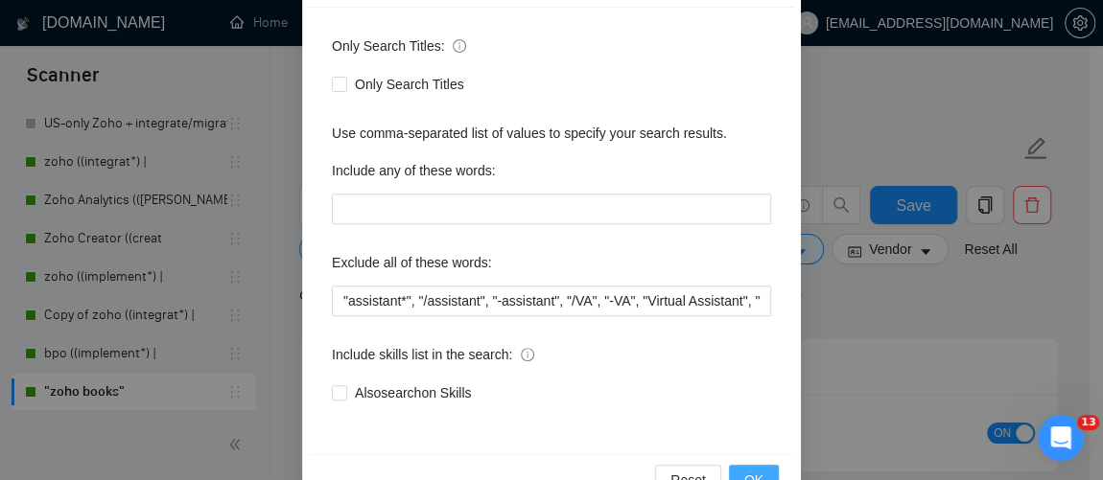
click at [747, 471] on span "OK" at bounding box center [753, 480] width 19 height 21
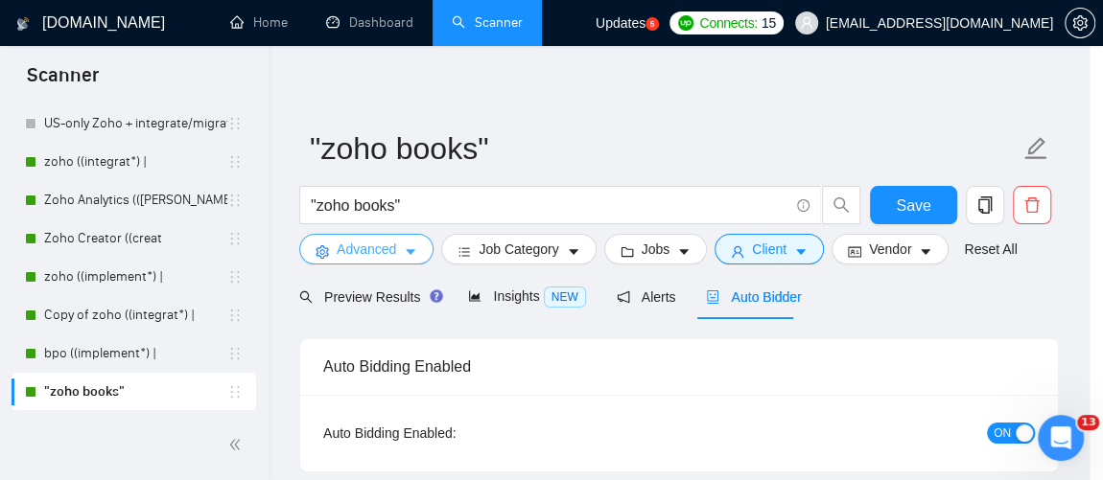
scroll to position [0, 0]
